Goal: Task Accomplishment & Management: Use online tool/utility

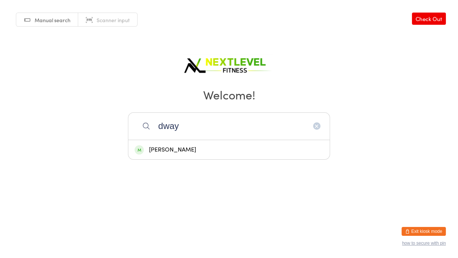
type input "dway"
click at [201, 149] on div "[PERSON_NAME]" at bounding box center [229, 150] width 189 height 10
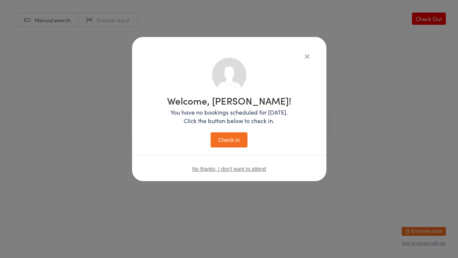
click at [226, 145] on button "Check in" at bounding box center [229, 139] width 37 height 15
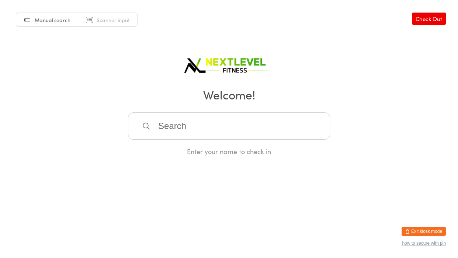
click at [163, 130] on input "search" at bounding box center [229, 125] width 202 height 27
type input "vida"
click at [169, 153] on div "[PERSON_NAME]" at bounding box center [229, 150] width 189 height 10
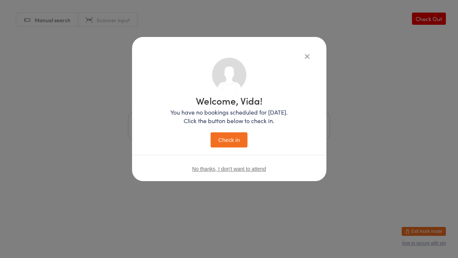
click at [236, 143] on button "Check in" at bounding box center [229, 139] width 37 height 15
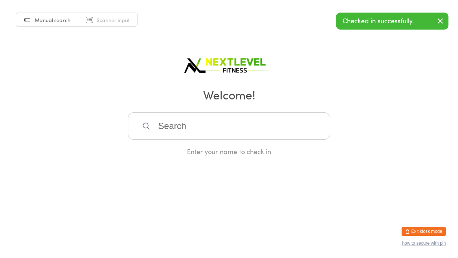
click at [193, 127] on input "search" at bounding box center [229, 125] width 202 height 27
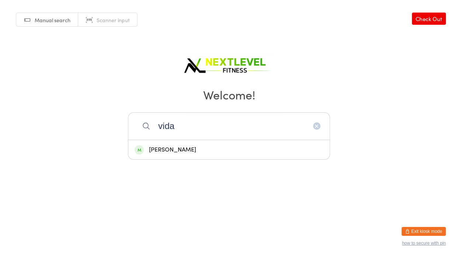
type input "vida"
click at [178, 148] on div "[PERSON_NAME]" at bounding box center [229, 150] width 189 height 10
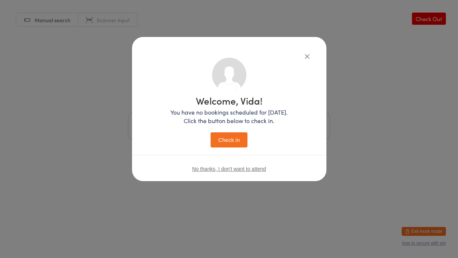
click at [227, 140] on button "Check in" at bounding box center [229, 139] width 37 height 15
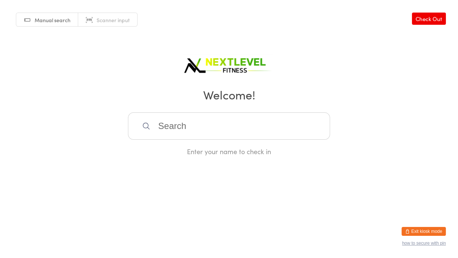
click at [165, 117] on input "search" at bounding box center [229, 125] width 202 height 27
type input "[PERSON_NAME]"
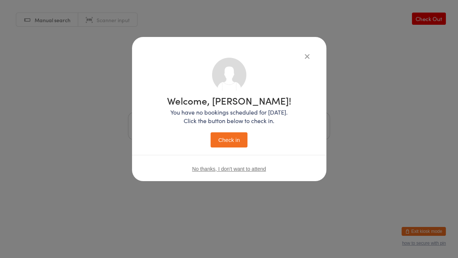
click at [211, 132] on button "Check in" at bounding box center [229, 139] width 37 height 15
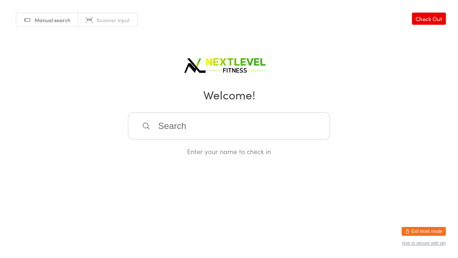
click at [155, 128] on input "search" at bounding box center [229, 125] width 202 height 27
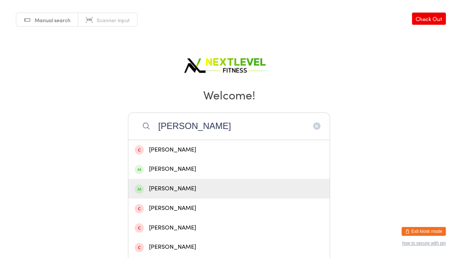
type input "[PERSON_NAME]"
click at [174, 189] on div "[PERSON_NAME]" at bounding box center [229, 188] width 189 height 10
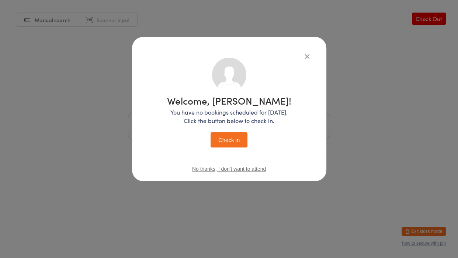
click at [225, 143] on button "Check in" at bounding box center [229, 139] width 37 height 15
